Goal: Transaction & Acquisition: Purchase product/service

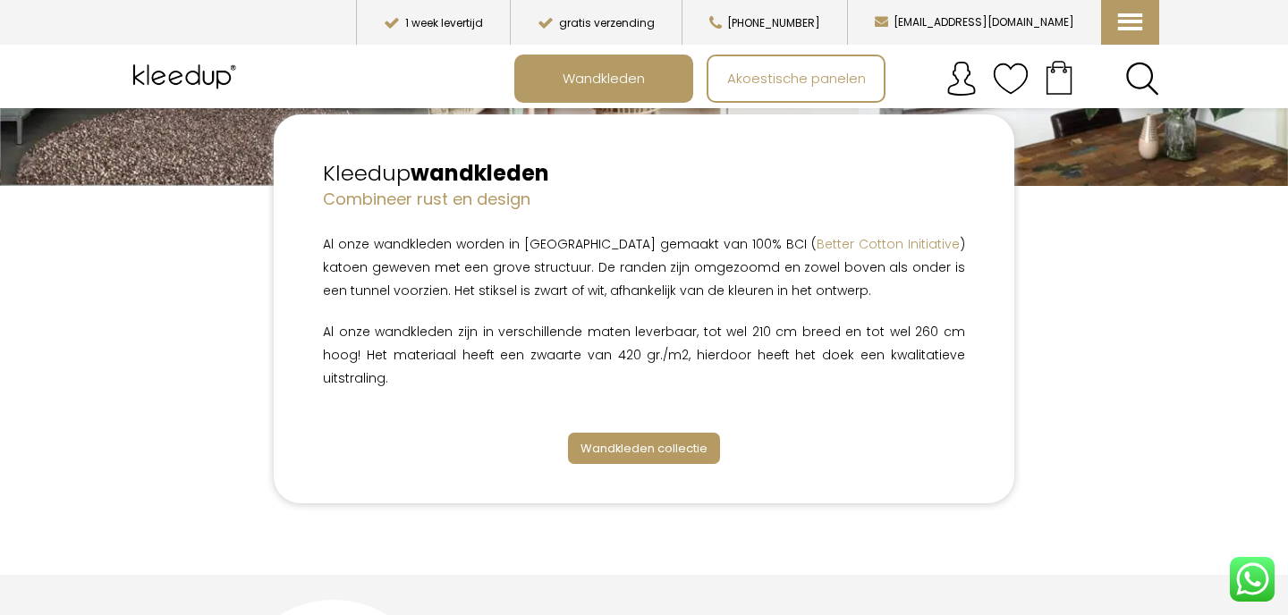
scroll to position [379, 0]
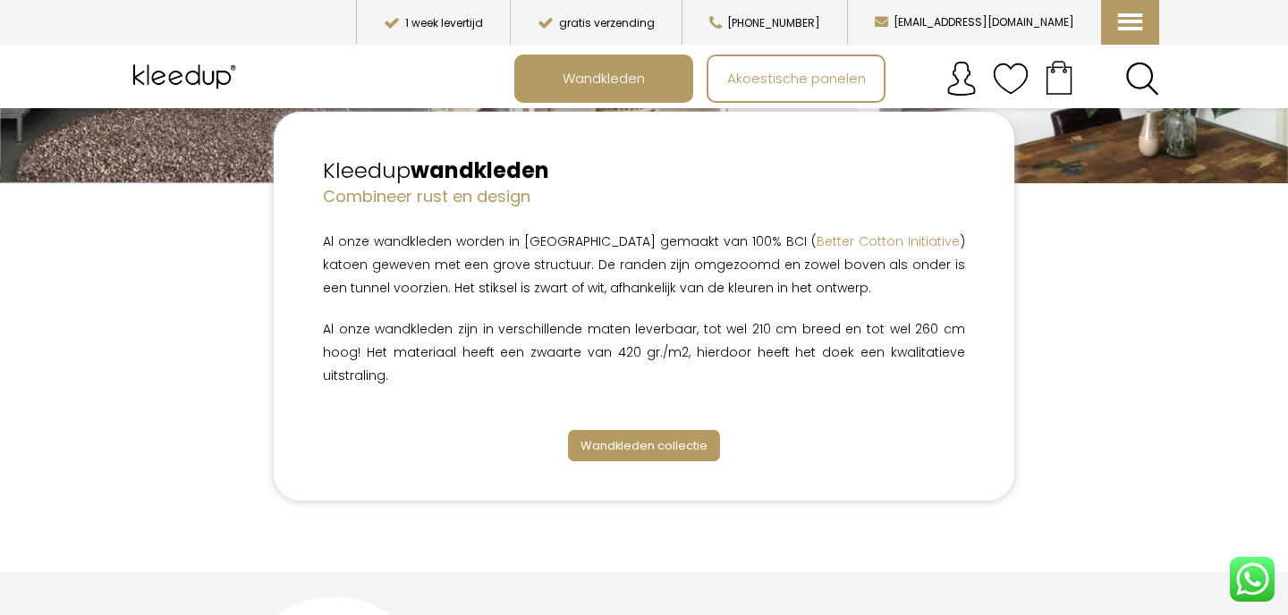
click at [632, 437] on span "Wandkleden collectie" at bounding box center [644, 445] width 127 height 17
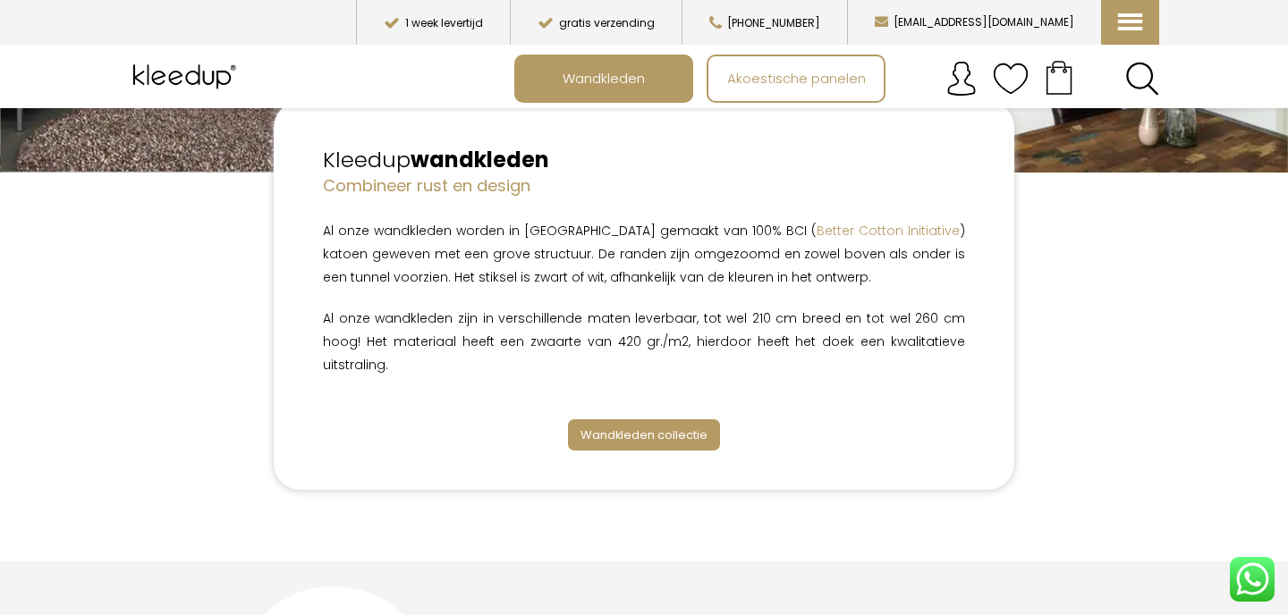
scroll to position [395, 0]
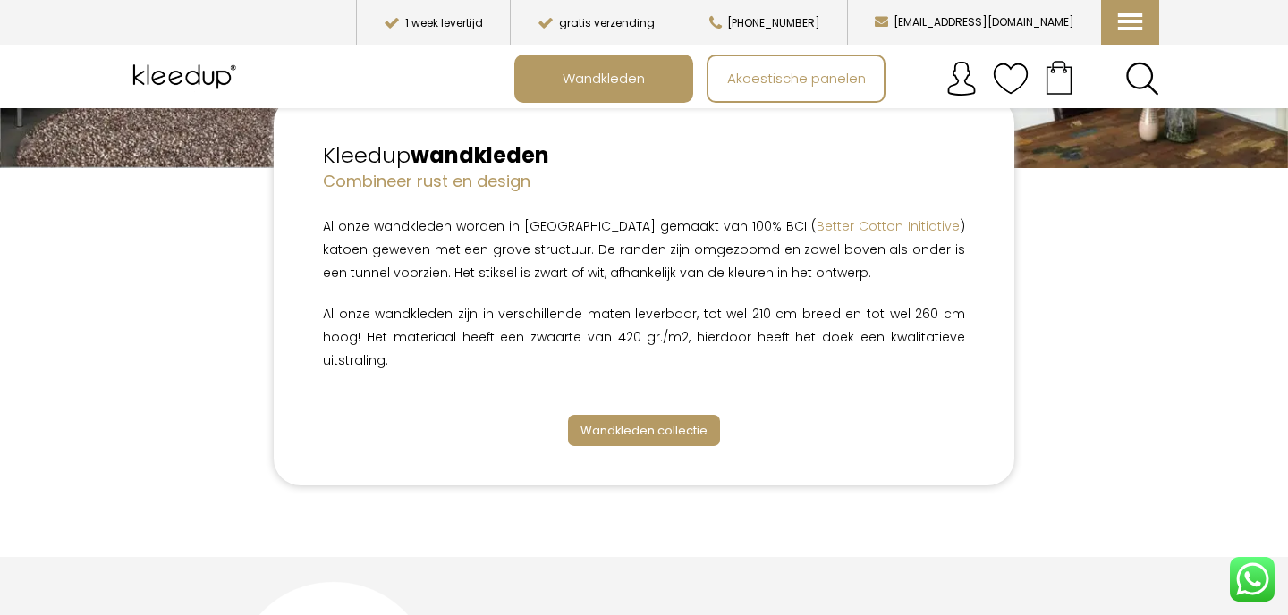
click at [638, 422] on span "Wandkleden collectie" at bounding box center [644, 430] width 127 height 17
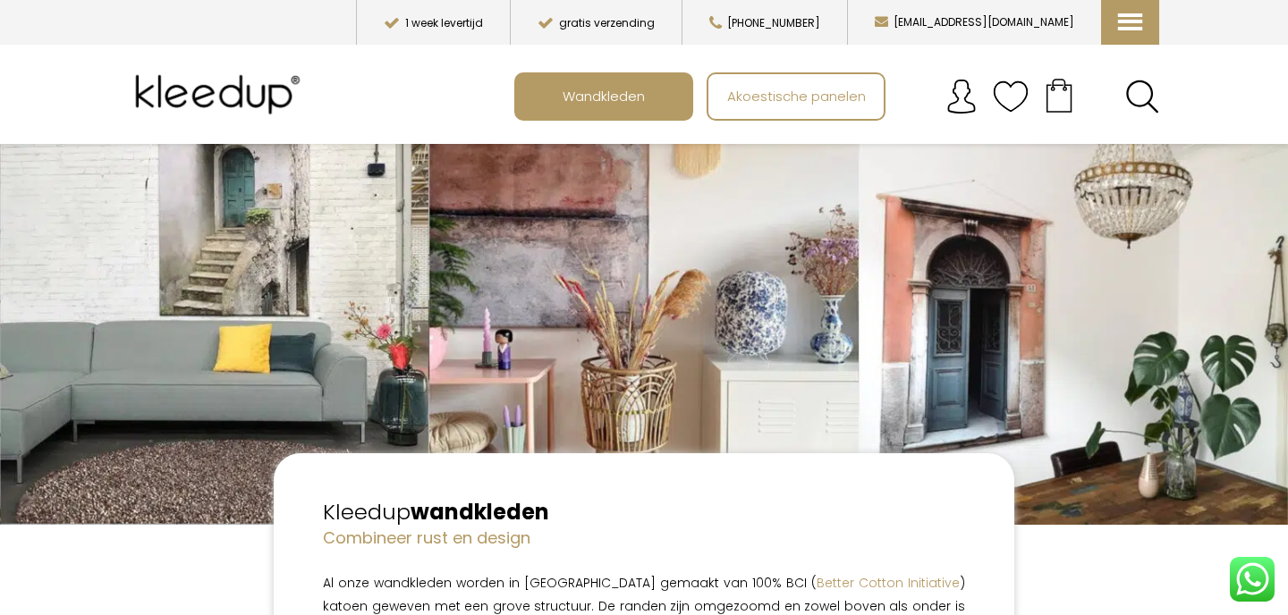
scroll to position [37, 0]
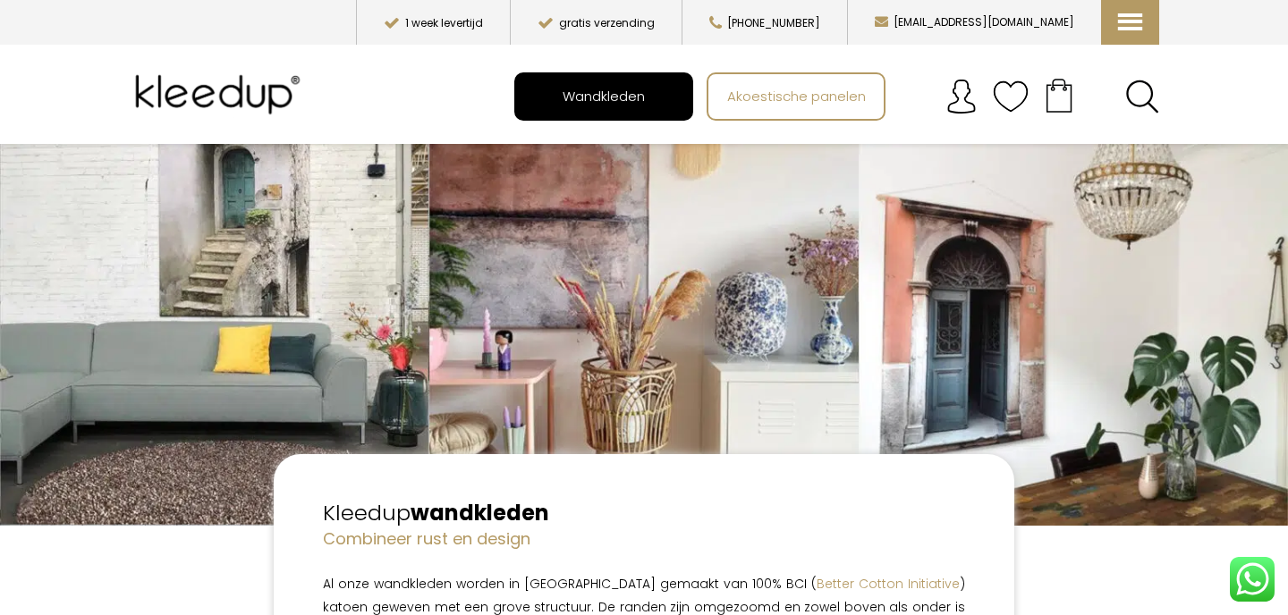
click at [615, 91] on span "Wandkleden" at bounding box center [604, 96] width 102 height 34
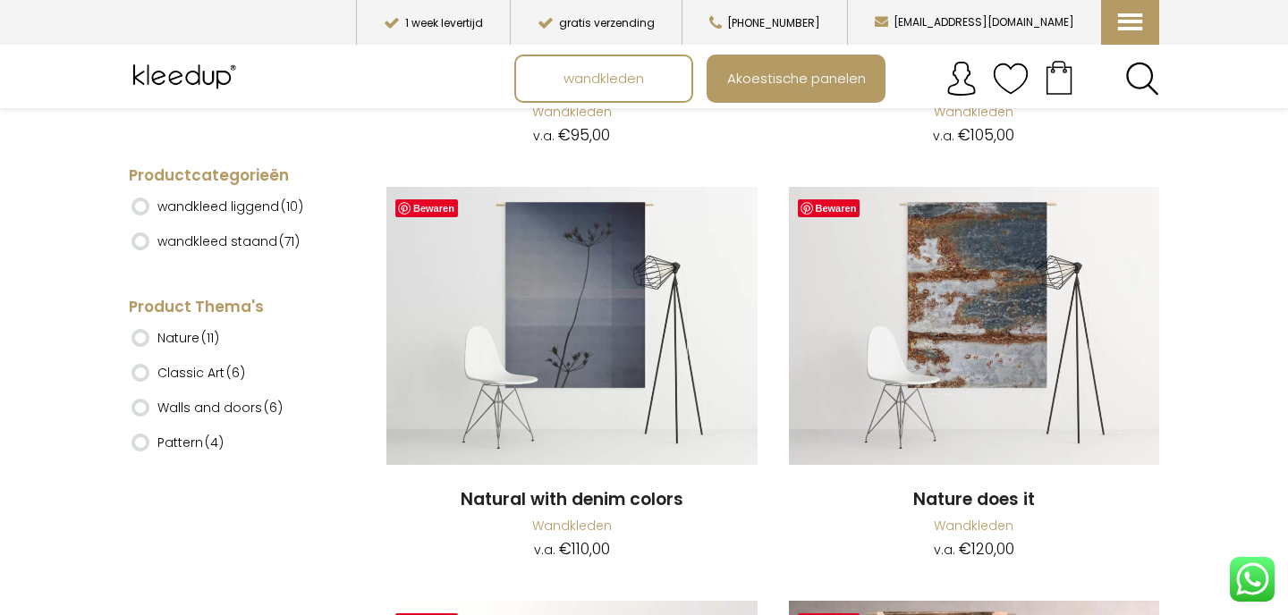
scroll to position [11133, 0]
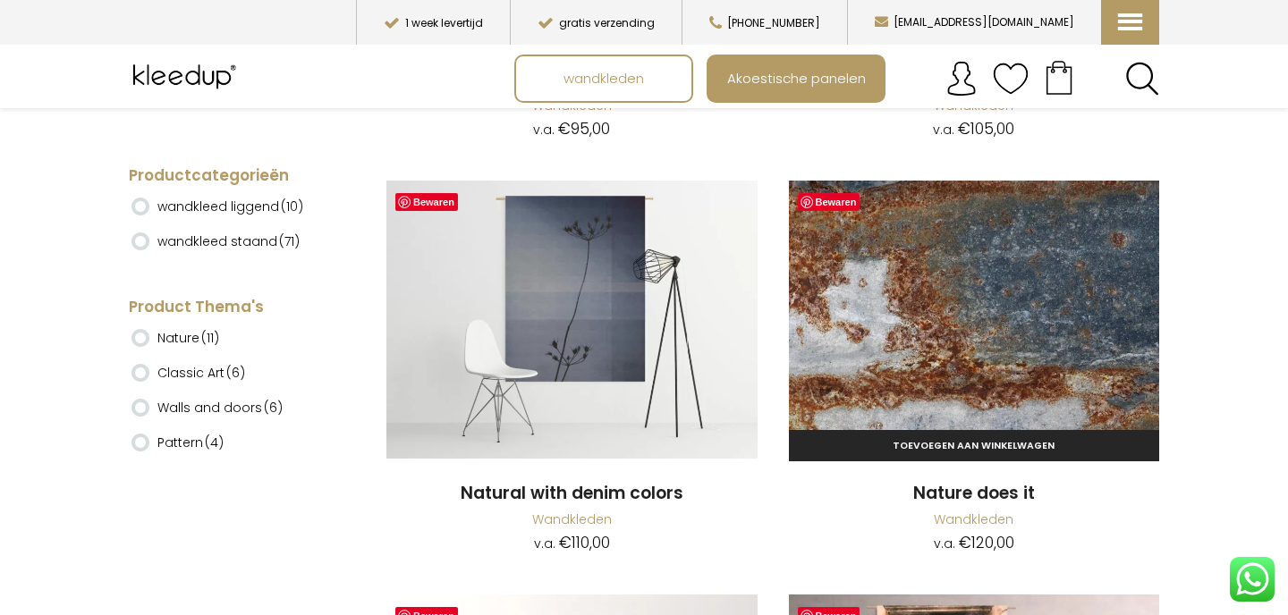
click at [955, 289] on img at bounding box center [974, 320] width 371 height 278
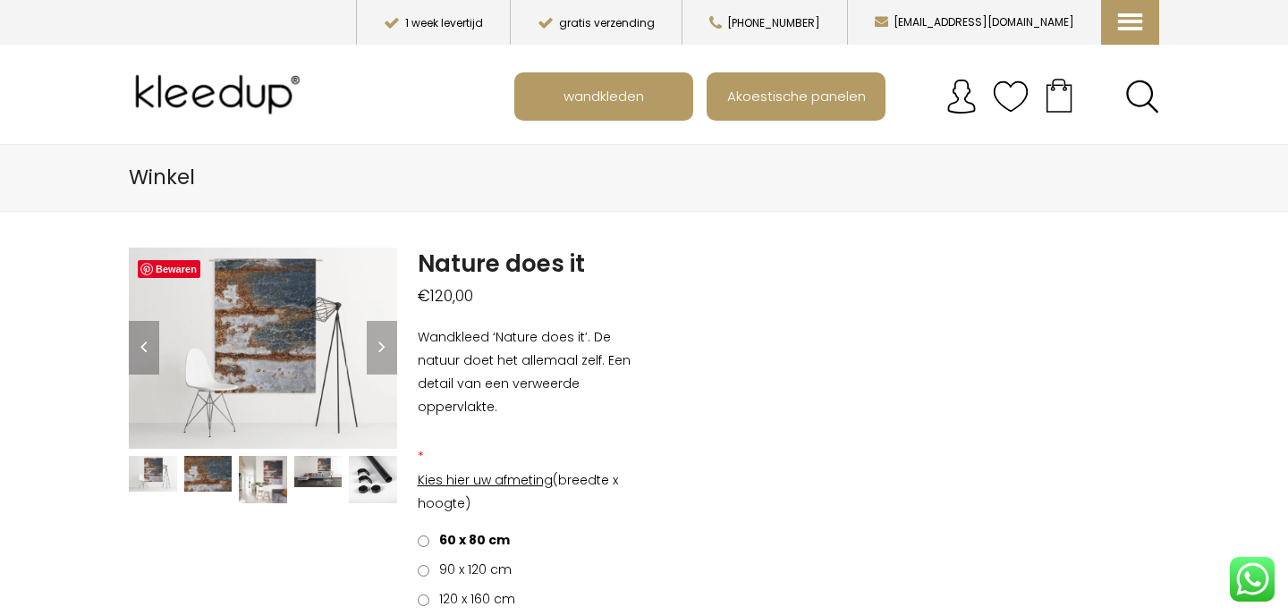
click at [266, 478] on img at bounding box center [263, 480] width 48 height 48
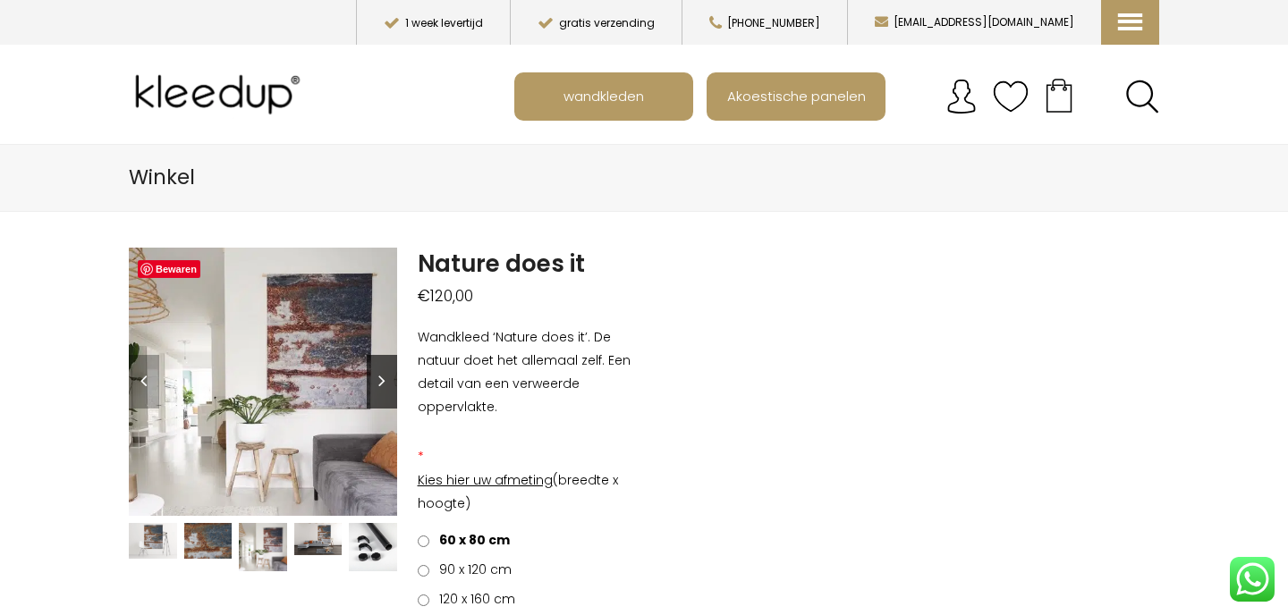
click at [381, 378] on link "Next" at bounding box center [382, 382] width 30 height 54
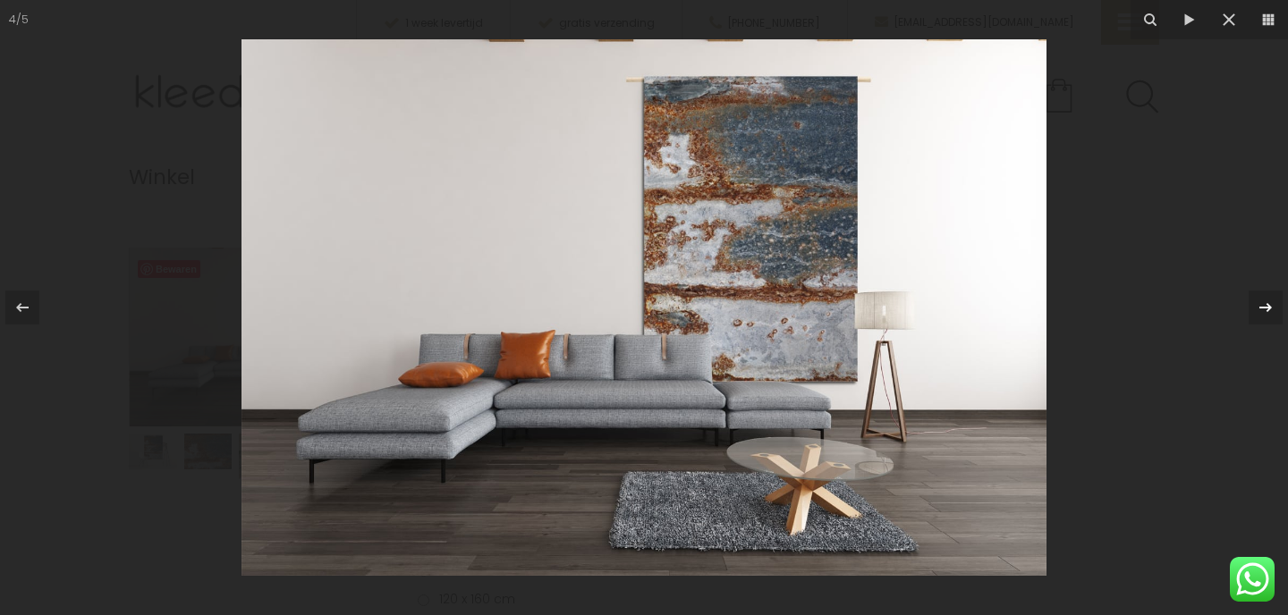
click at [1263, 308] on icon at bounding box center [1265, 307] width 21 height 21
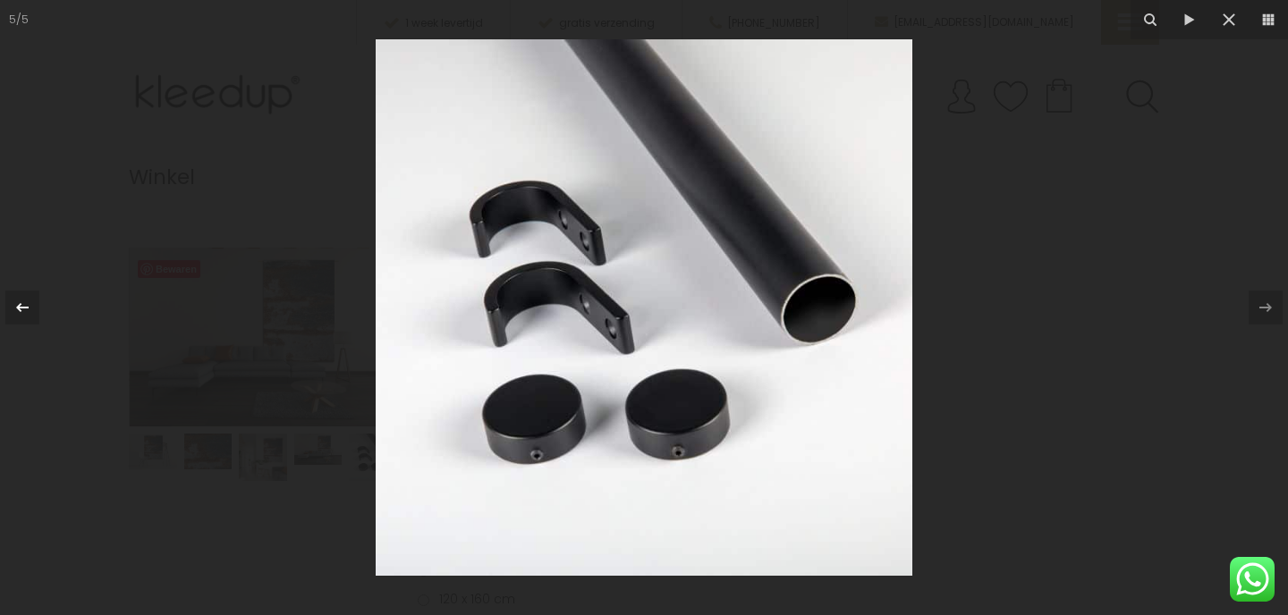
click at [17, 304] on icon at bounding box center [22, 307] width 21 height 21
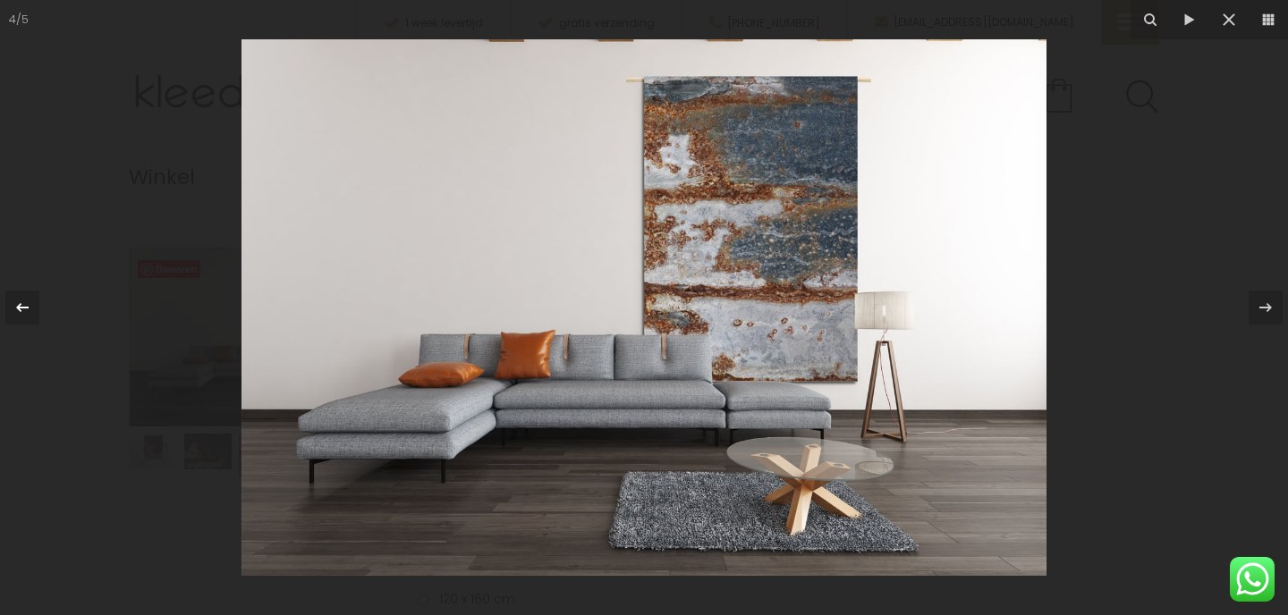
click at [17, 304] on icon at bounding box center [22, 307] width 21 height 21
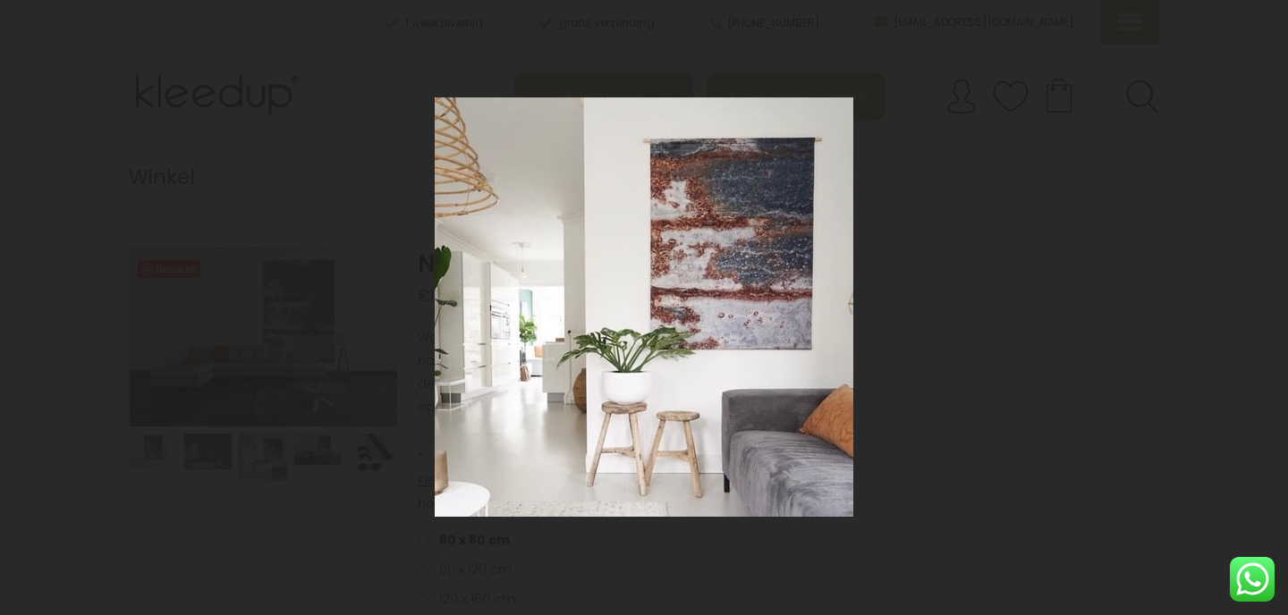
click at [17, 304] on icon at bounding box center [22, 307] width 21 height 21
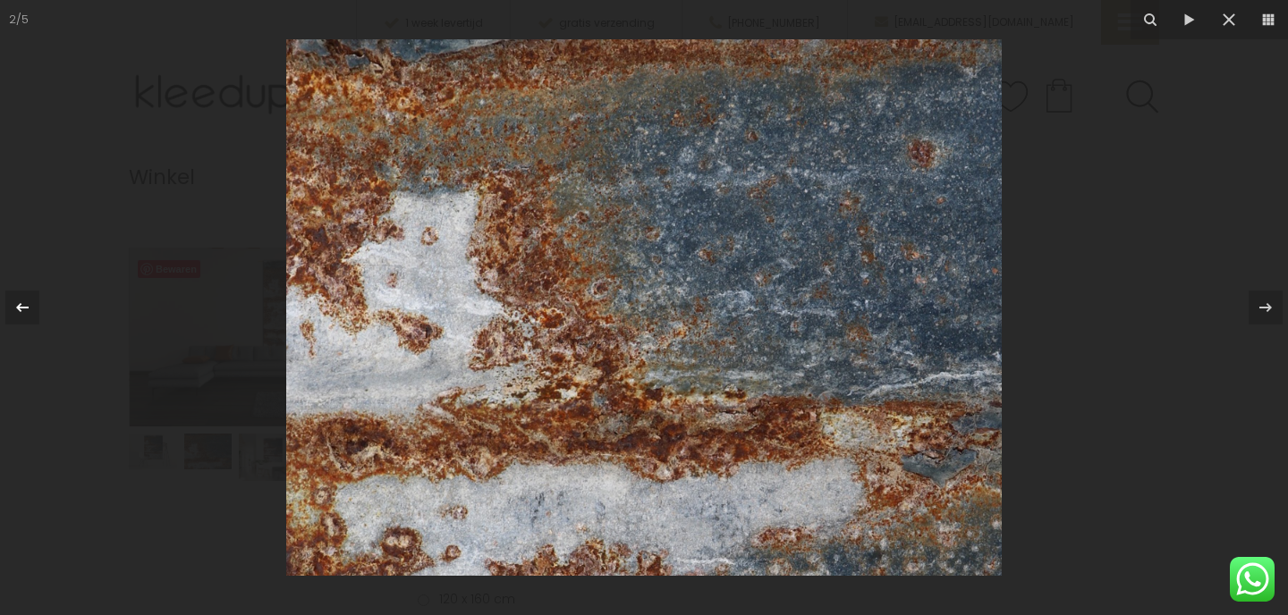
click at [17, 304] on icon at bounding box center [22, 307] width 21 height 21
